Goal: Task Accomplishment & Management: Use online tool/utility

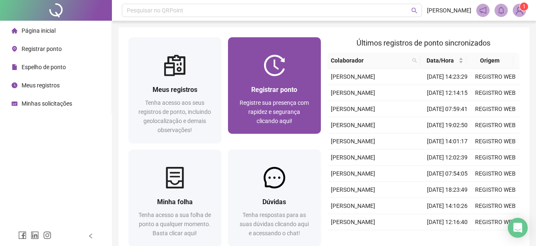
click at [277, 80] on div "Registrar ponto Registre sua presença com rapidez e segurança clicando aqui!" at bounding box center [274, 105] width 93 height 58
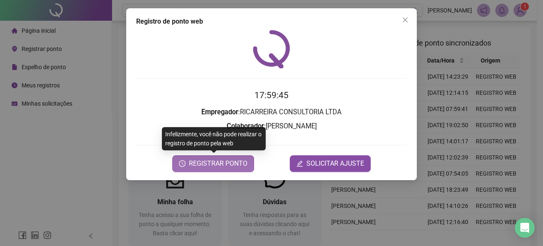
click at [211, 166] on span "REGISTRAR PONTO" at bounding box center [218, 164] width 58 height 10
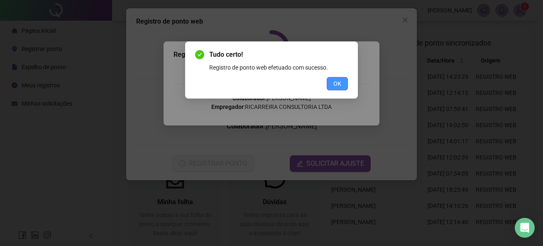
click at [336, 87] on span "OK" at bounding box center [337, 83] width 8 height 9
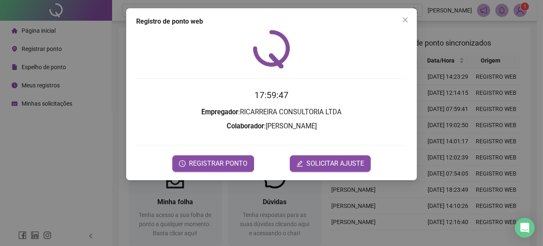
click at [412, 16] on div "Registro de ponto web 17:59:47 Empregador : RICARREIRA CONSULTORIA LTDA Colabor…" at bounding box center [271, 94] width 290 height 172
click at [409, 18] on span "Close" at bounding box center [404, 20] width 13 height 7
